Goal: Task Accomplishment & Management: Manage account settings

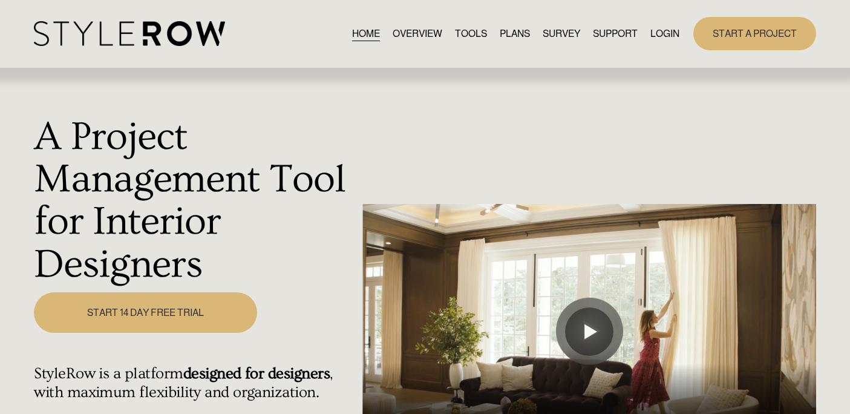
click at [666, 30] on link "LOGIN" at bounding box center [664, 33] width 29 height 16
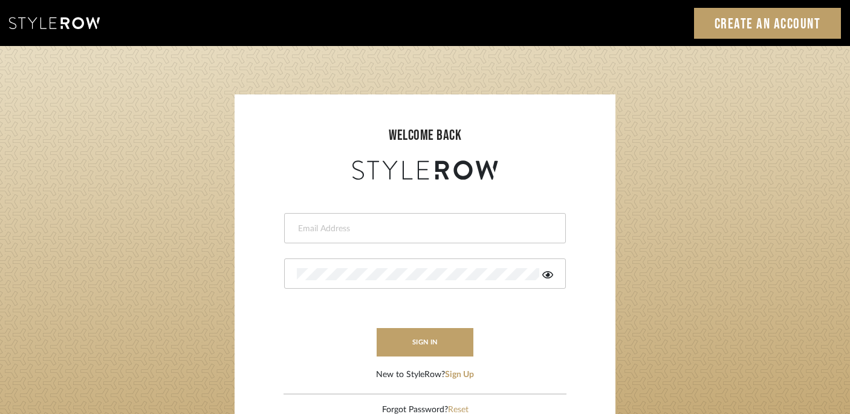
click at [416, 236] on div at bounding box center [425, 228] width 282 height 30
type input "j"
type input "keith@sbhomestagingdesign.com"
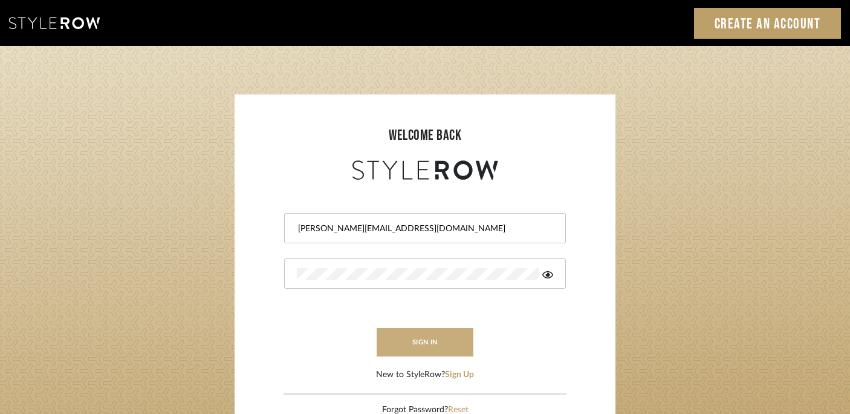
click at [417, 333] on button "sign in" at bounding box center [425, 342] width 97 height 28
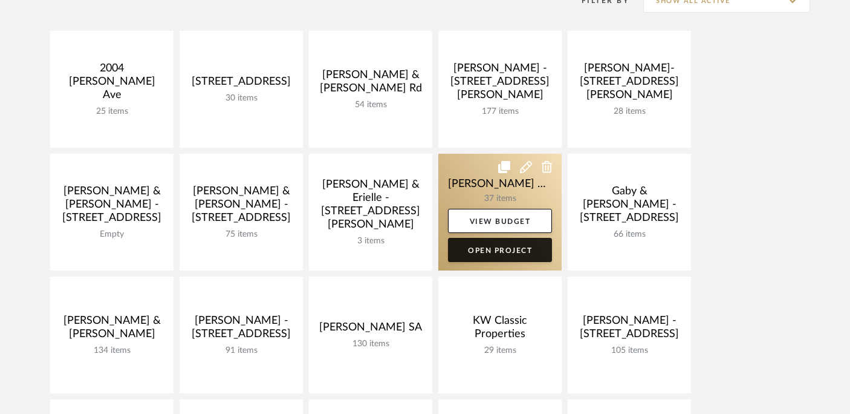
scroll to position [261, 0]
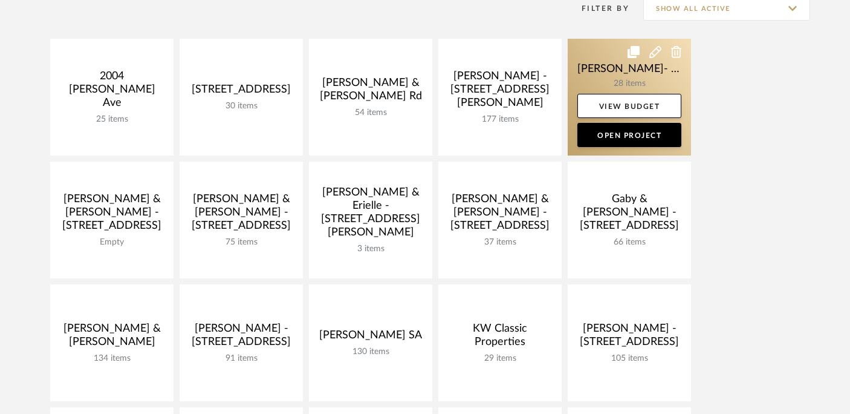
click at [608, 90] on link at bounding box center [629, 97] width 123 height 117
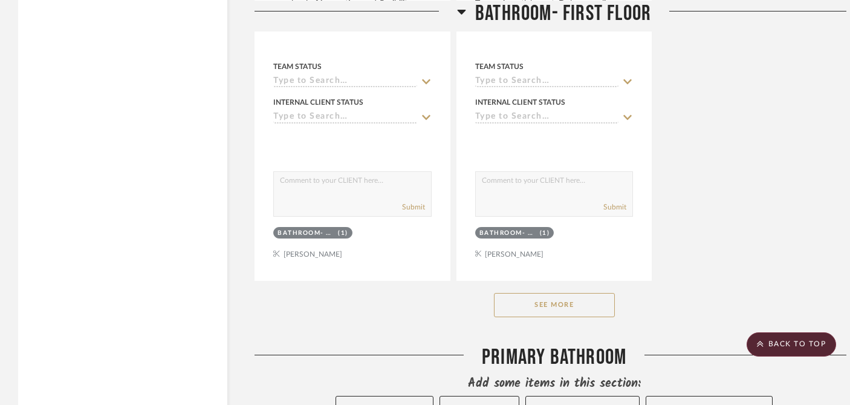
scroll to position [1742, 0]
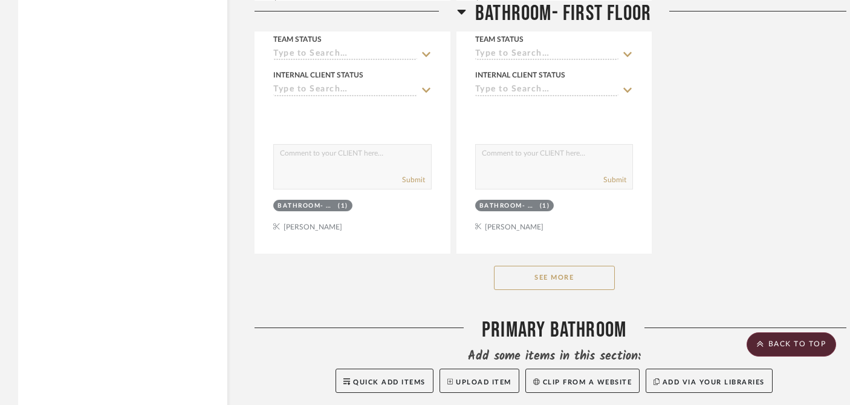
click at [549, 265] on button "See More" at bounding box center [554, 277] width 121 height 24
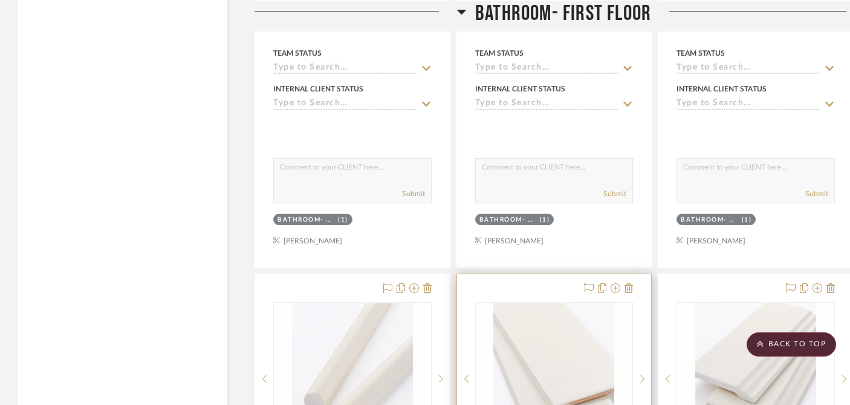
scroll to position [3924, 0]
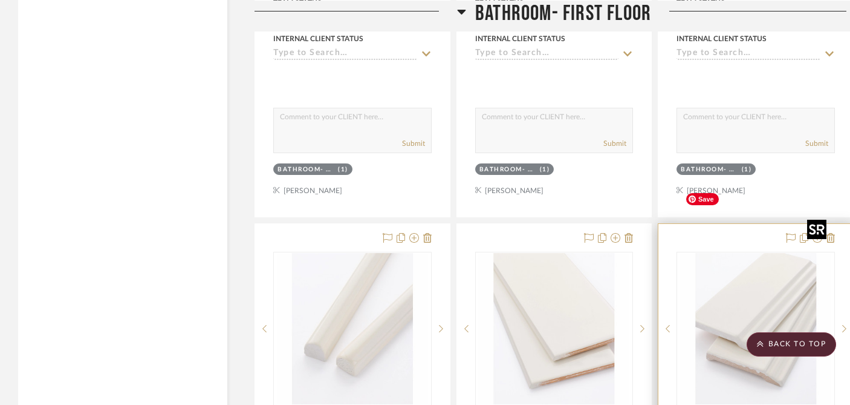
click at [711, 252] on div at bounding box center [756, 329] width 158 height 154
click at [755, 273] on img "0" at bounding box center [755, 328] width 151 height 151
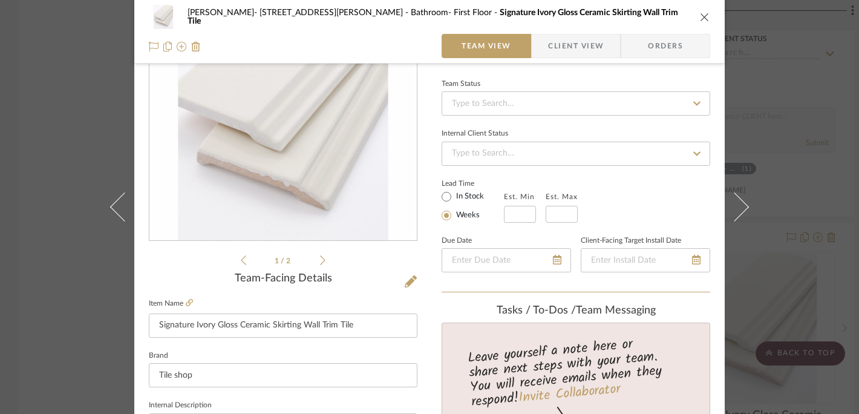
scroll to position [0, 0]
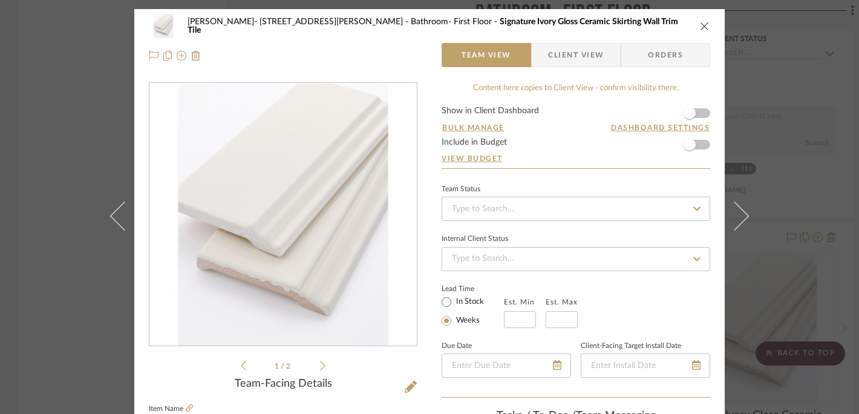
click at [700, 25] on icon "close" at bounding box center [705, 26] width 10 height 10
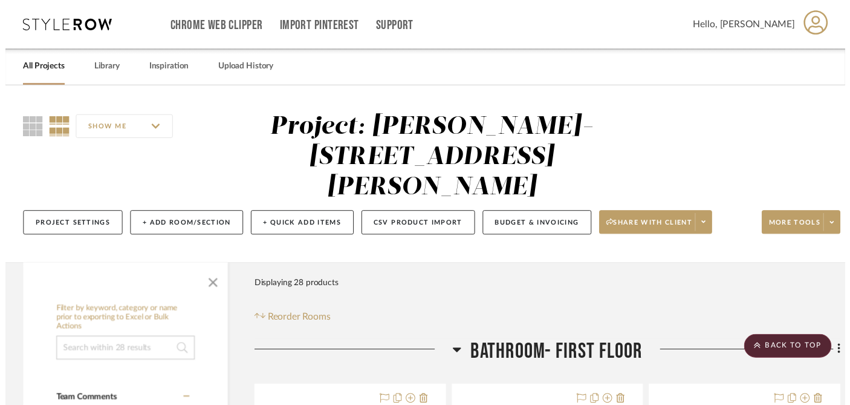
scroll to position [3924, 0]
